Goal: Find specific page/section: Find specific page/section

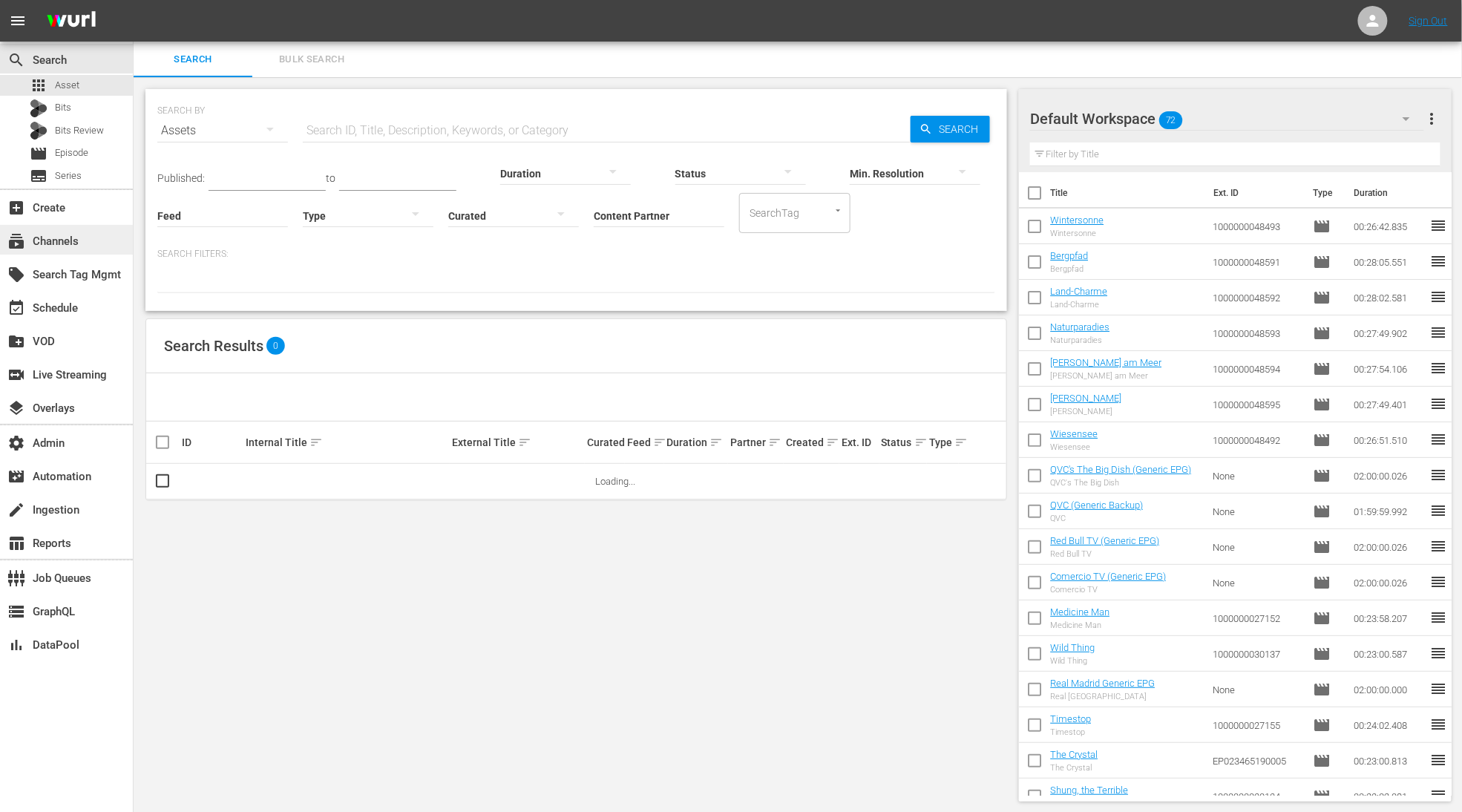
click at [87, 250] on div "subscriptions Channels" at bounding box center [67, 239] width 133 height 30
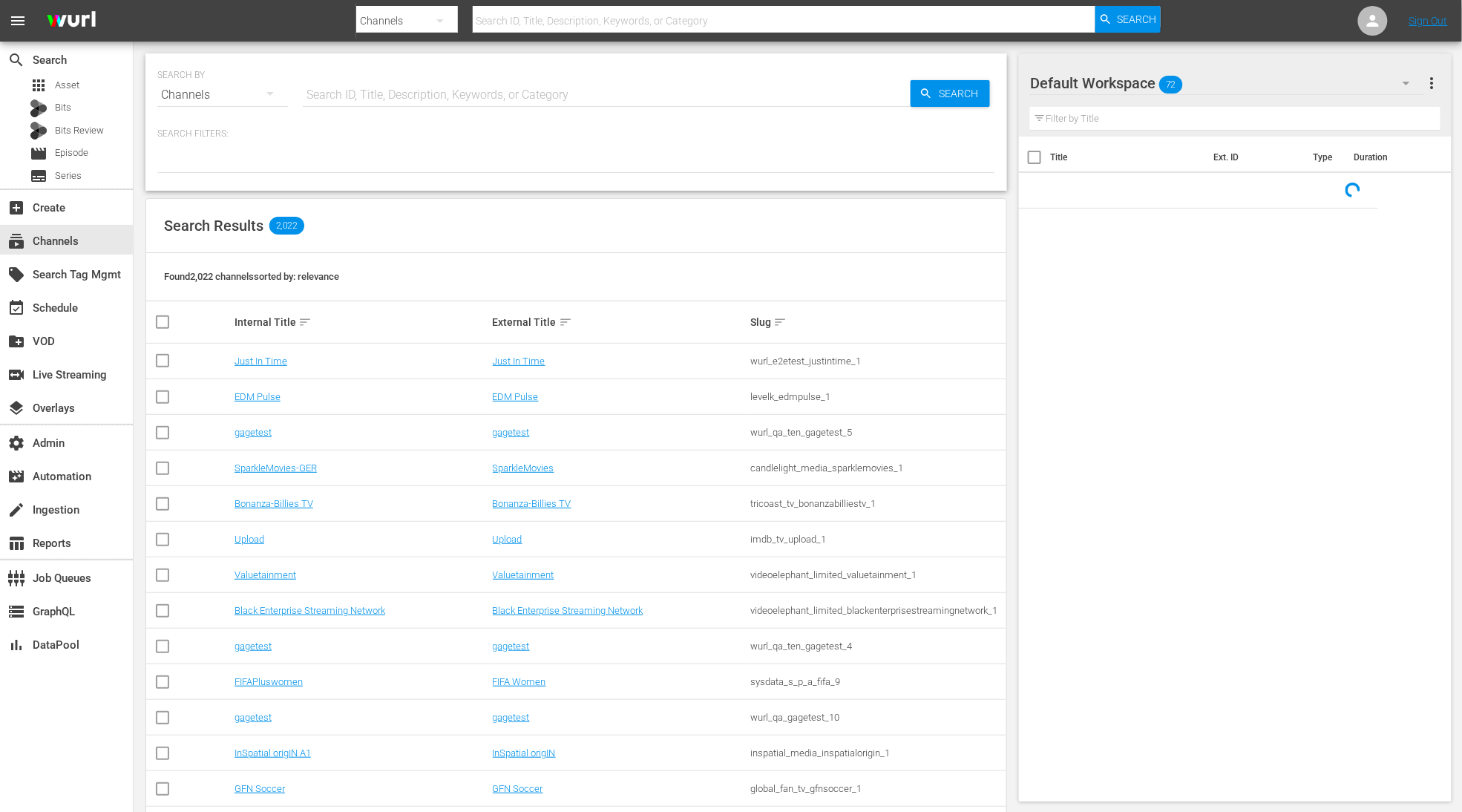
click at [359, 87] on input "text" at bounding box center [606, 95] width 608 height 36
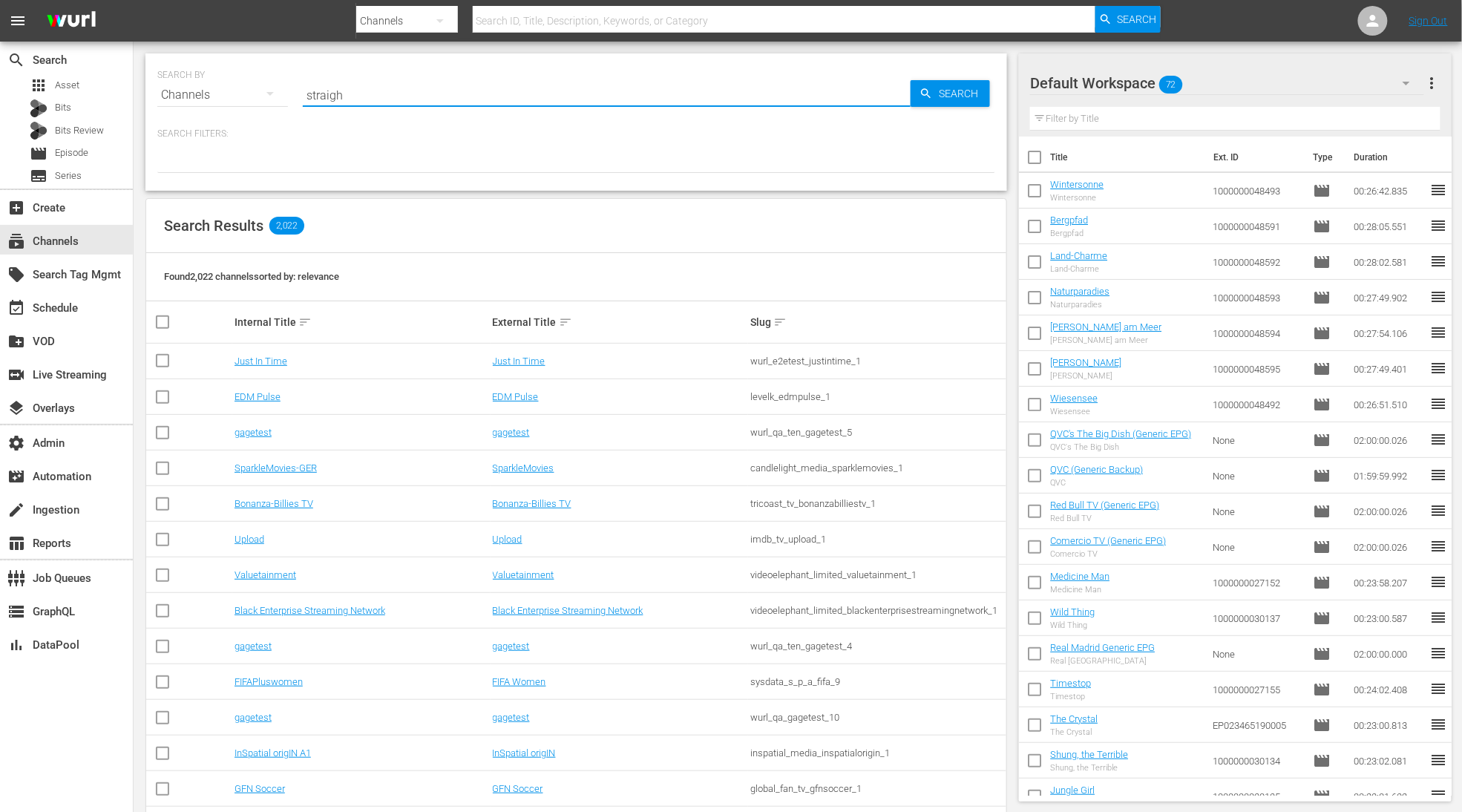
type input "straigh"
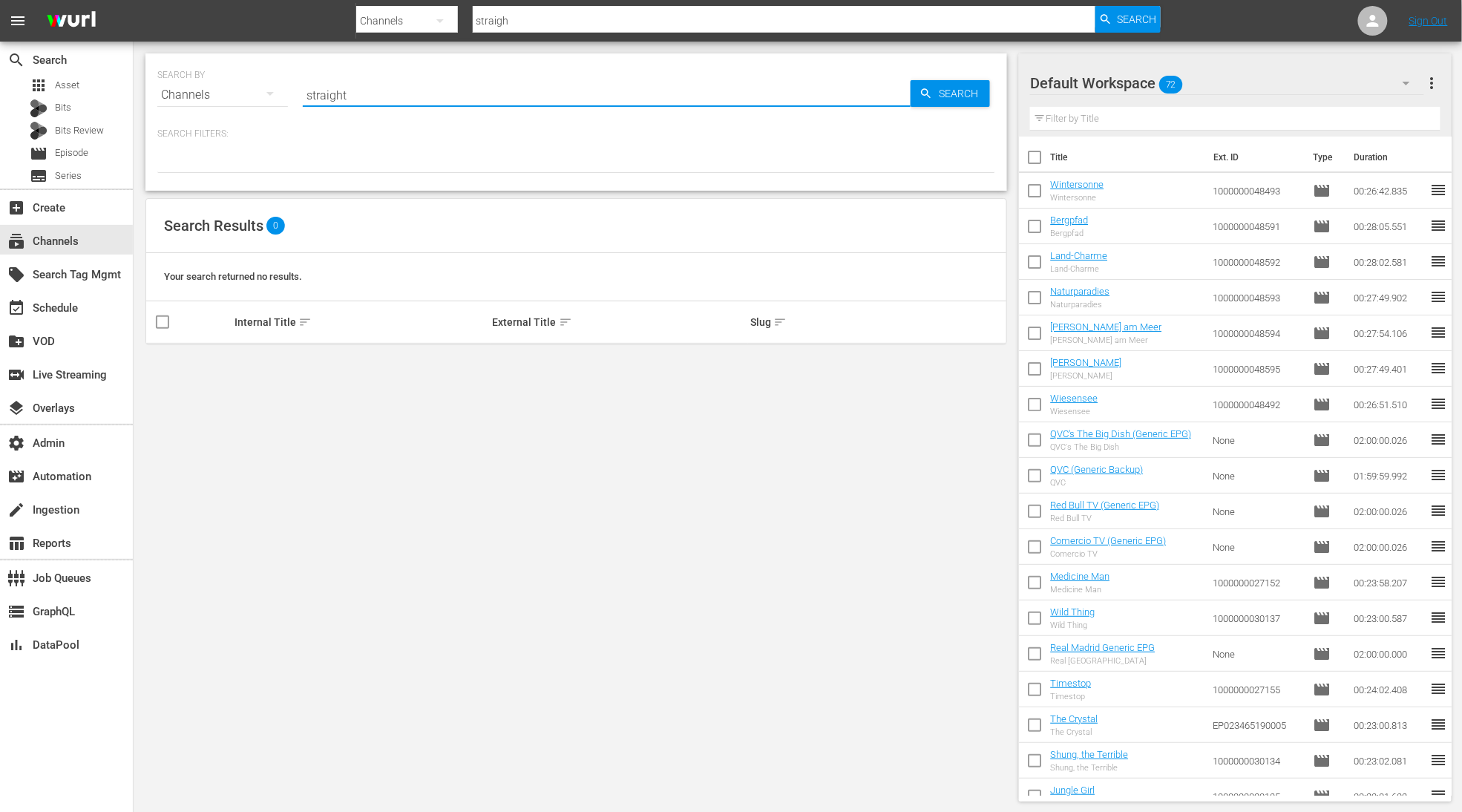
type input "straight"
